Goal: Information Seeking & Learning: Learn about a topic

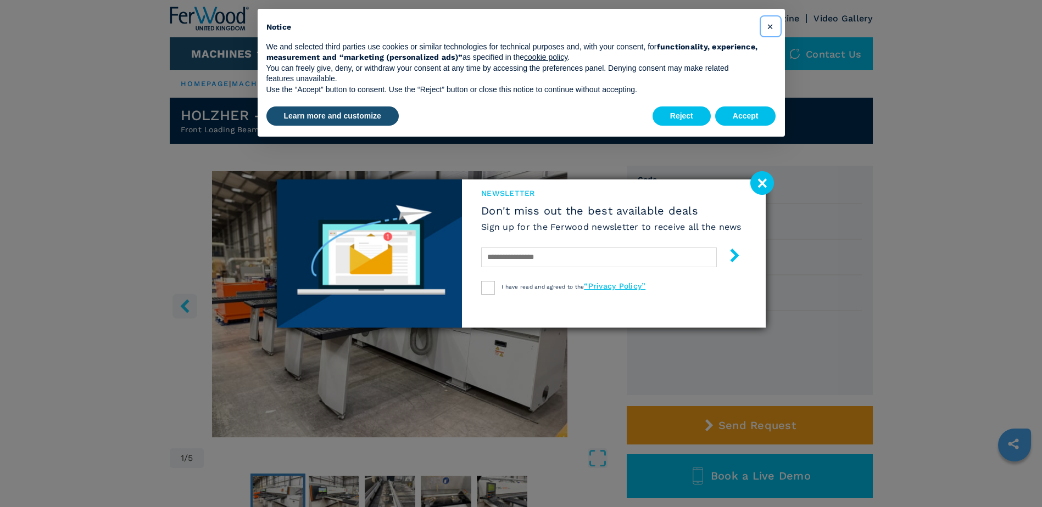
click at [768, 25] on span "×" at bounding box center [769, 26] width 7 height 13
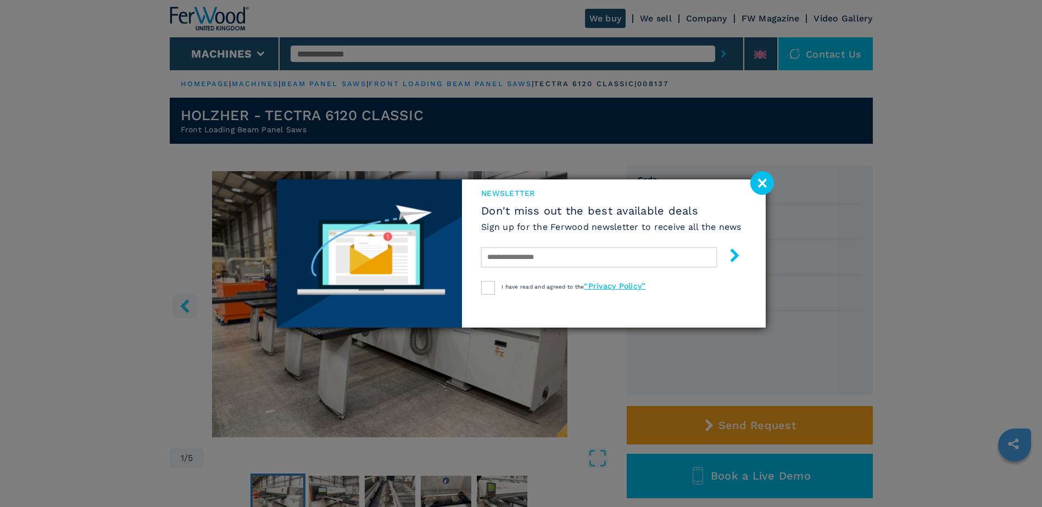
click at [550, 254] on input "text" at bounding box center [599, 258] width 236 height 20
type input "**********"
click at [487, 286] on div at bounding box center [488, 288] width 14 height 14
click at [734, 256] on icon "submit-button" at bounding box center [735, 256] width 14 height 14
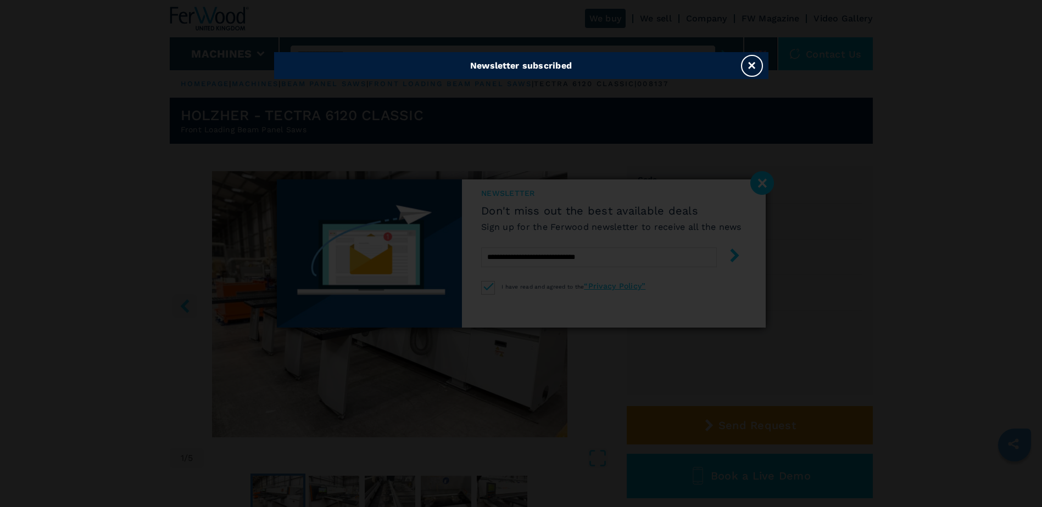
click at [751, 63] on button "×" at bounding box center [752, 66] width 22 height 22
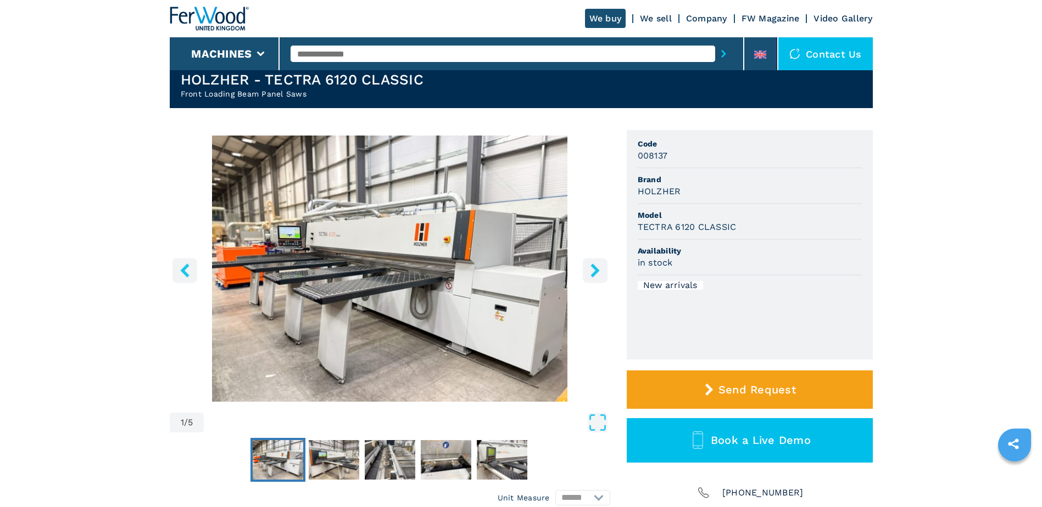
scroll to position [55, 0]
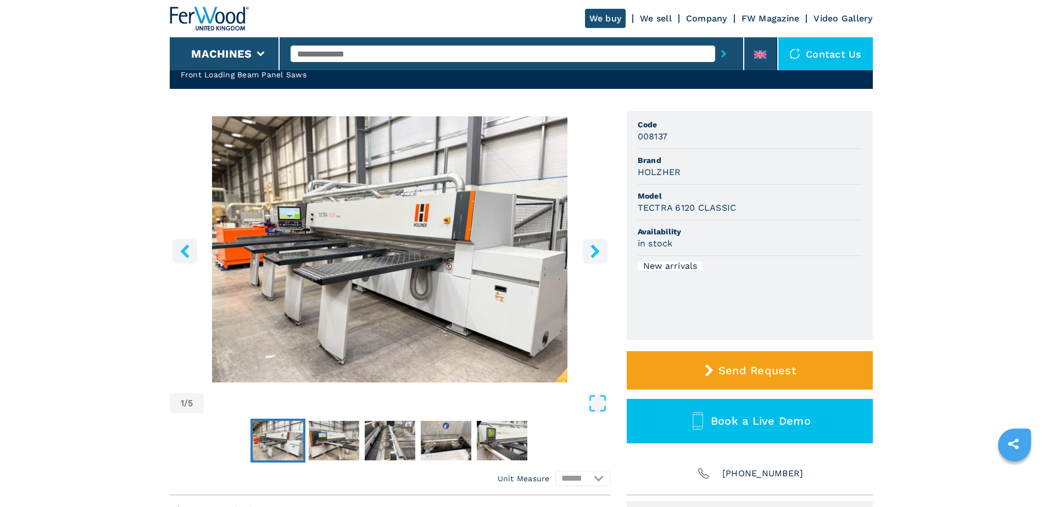
click at [187, 249] on icon "left-button" at bounding box center [185, 251] width 14 height 14
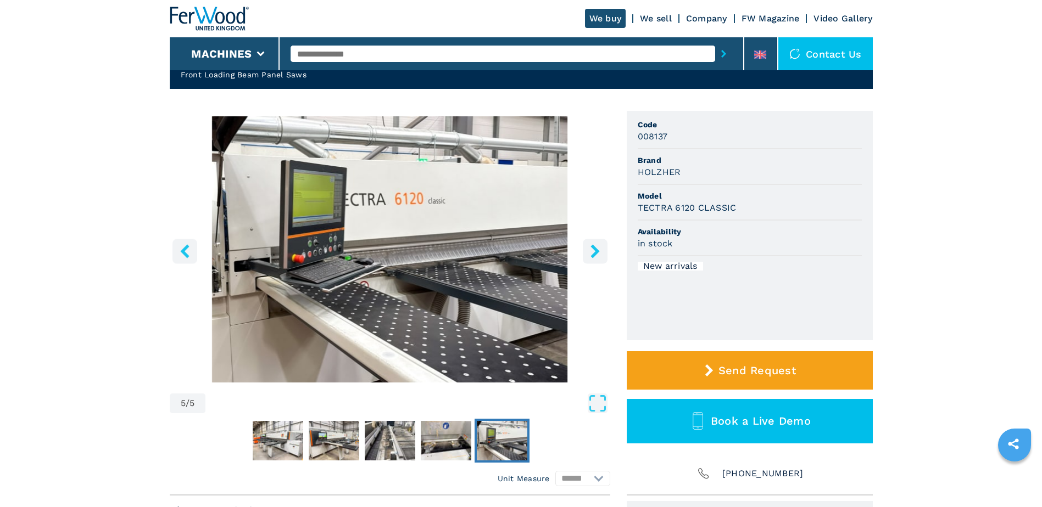
click at [188, 248] on icon "left-button" at bounding box center [185, 251] width 14 height 14
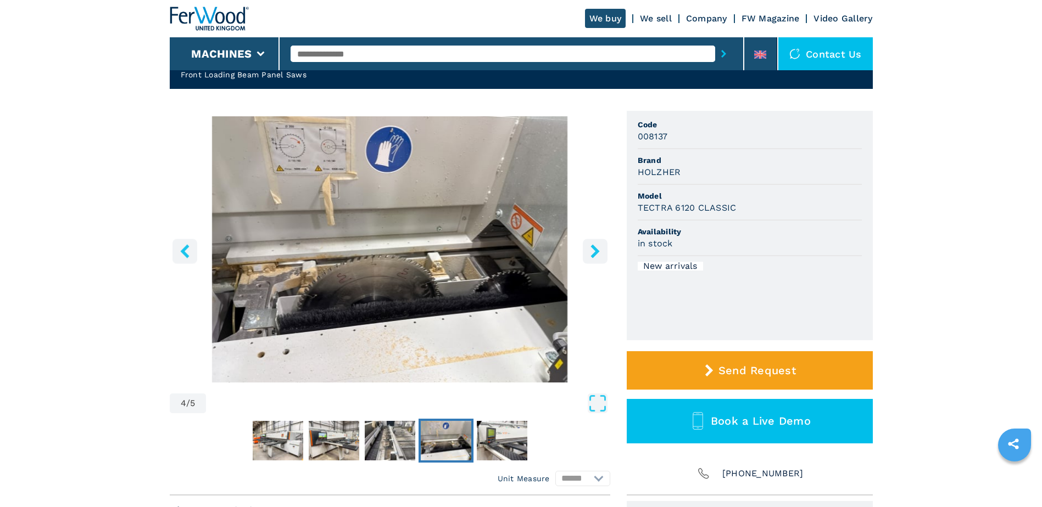
click at [188, 248] on icon "left-button" at bounding box center [185, 251] width 14 height 14
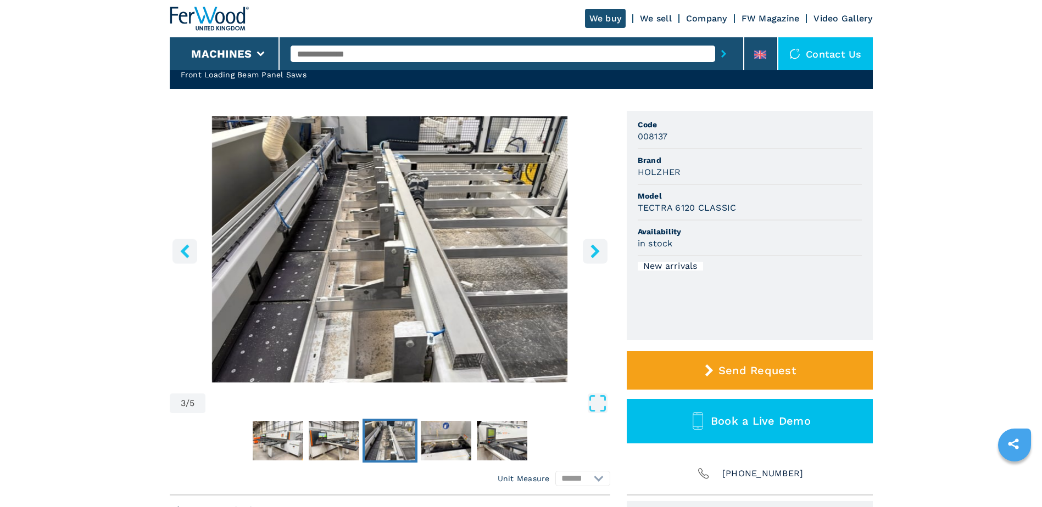
click at [188, 248] on icon "left-button" at bounding box center [185, 251] width 14 height 14
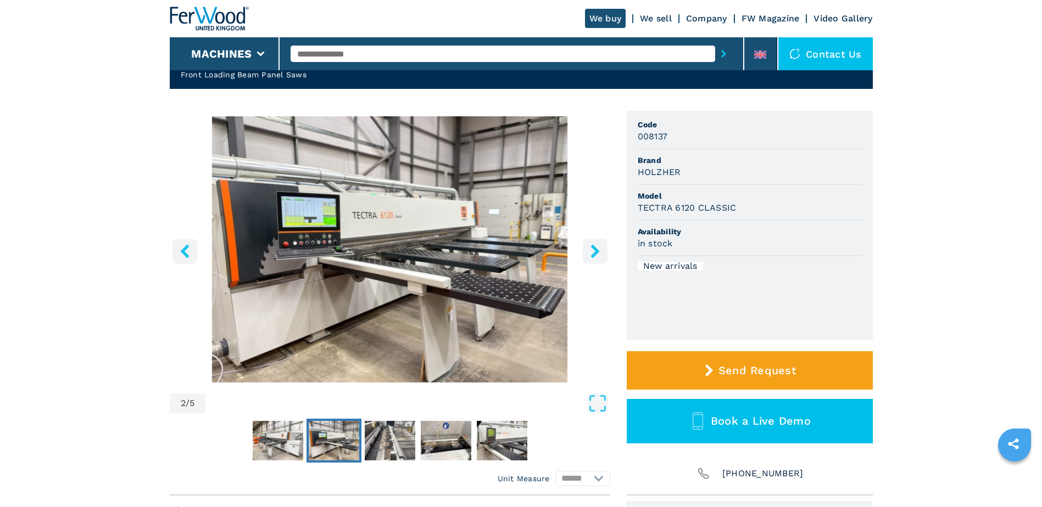
click at [188, 248] on icon "left-button" at bounding box center [185, 251] width 14 height 14
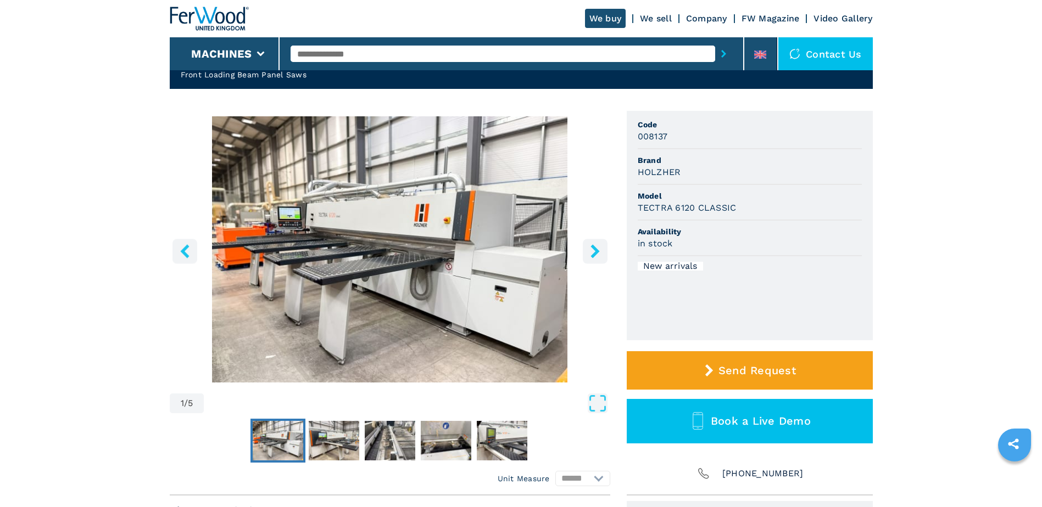
click at [188, 248] on icon "left-button" at bounding box center [185, 251] width 14 height 14
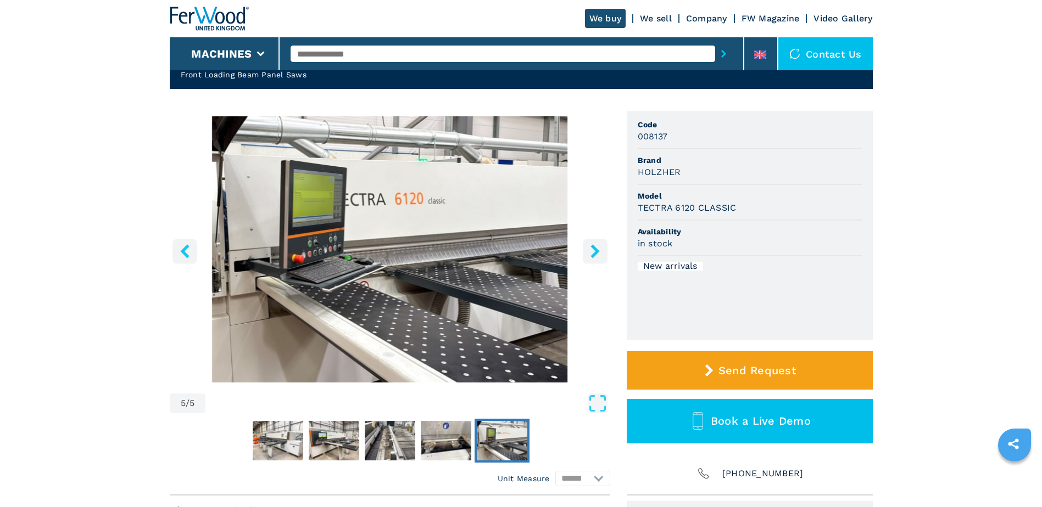
click at [188, 248] on icon "left-button" at bounding box center [185, 251] width 14 height 14
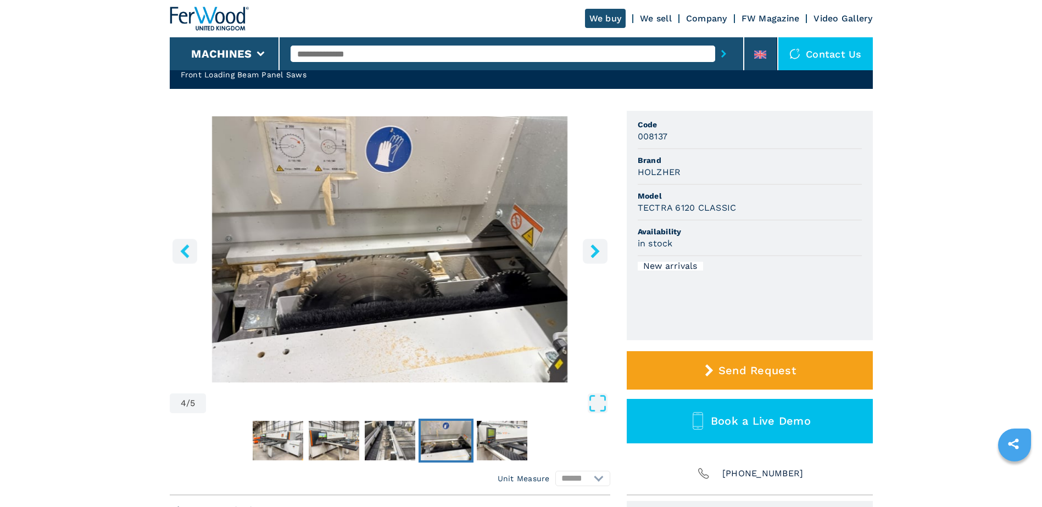
click at [659, 21] on link "We sell" at bounding box center [656, 18] width 32 height 10
click at [711, 21] on link "Company" at bounding box center [706, 18] width 41 height 10
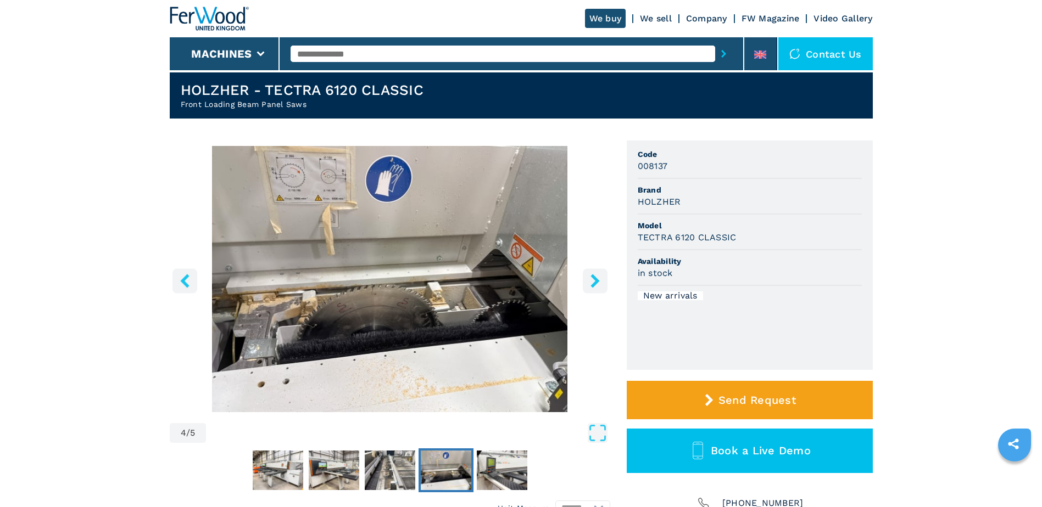
scroll to position [0, 0]
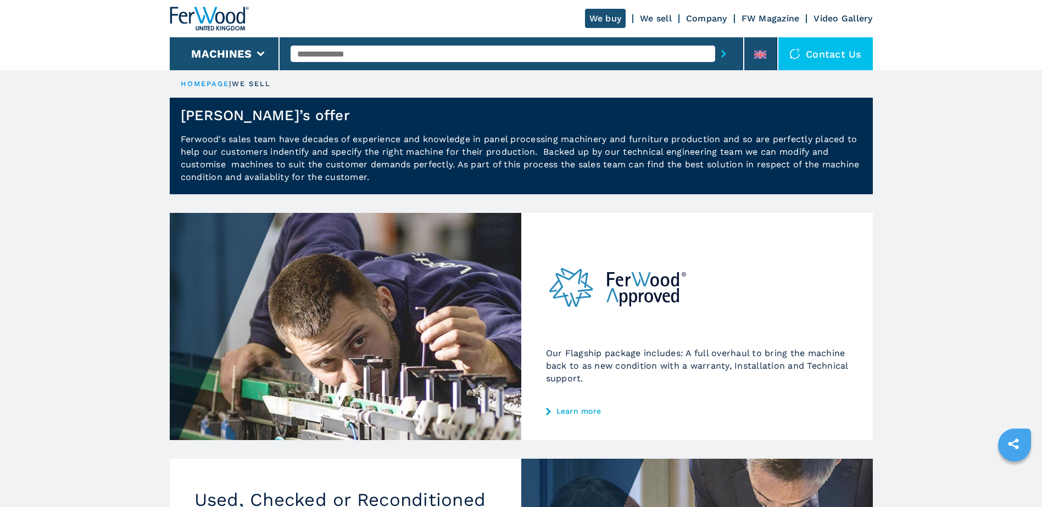
click at [573, 409] on link "Learn more" at bounding box center [697, 411] width 302 height 9
